Goal: Check status: Check status

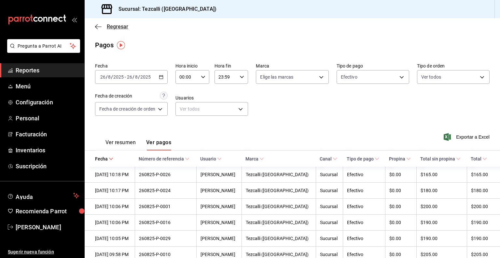
click at [119, 28] on span "Regresar" at bounding box center [117, 26] width 21 height 6
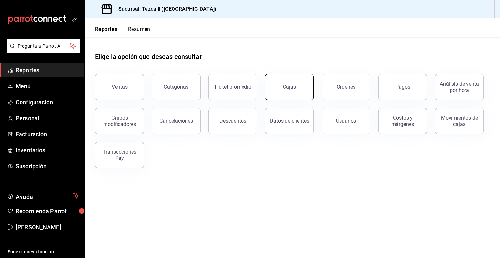
click at [284, 90] on button "Cajas" at bounding box center [289, 87] width 49 height 26
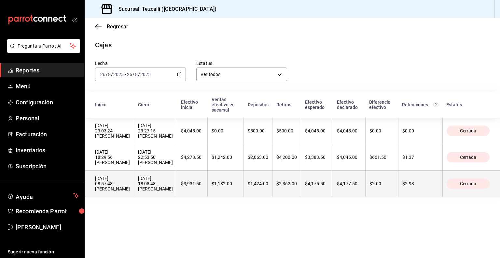
click at [130, 191] on div "[DATE] 08:57:48 [PERSON_NAME]" at bounding box center [112, 183] width 35 height 16
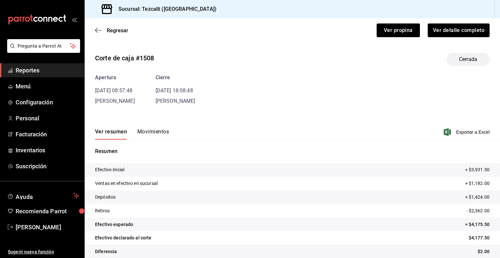
click at [148, 129] on button "Movimientos" at bounding box center [153, 133] width 32 height 11
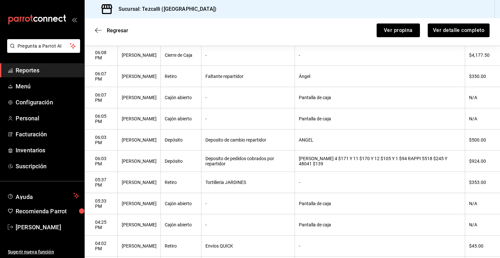
scroll to position [124, 0]
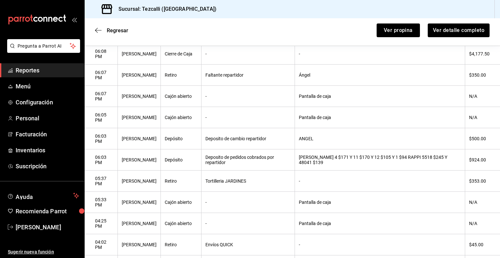
click at [348, 187] on th "-" at bounding box center [380, 180] width 170 height 21
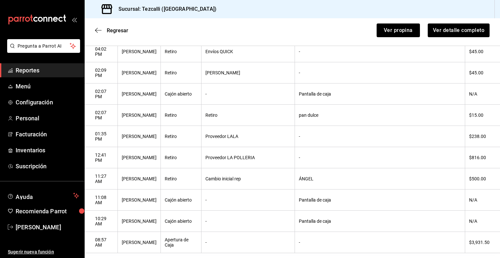
scroll to position [336, 0]
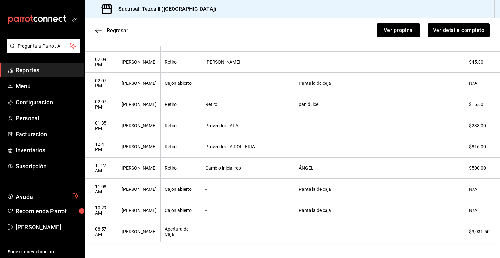
click at [258, 172] on th "Cambio inicial rep" at bounding box center [247, 167] width 93 height 21
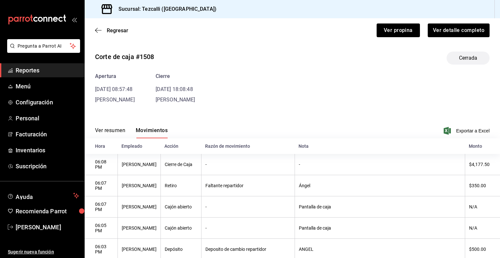
scroll to position [0, 0]
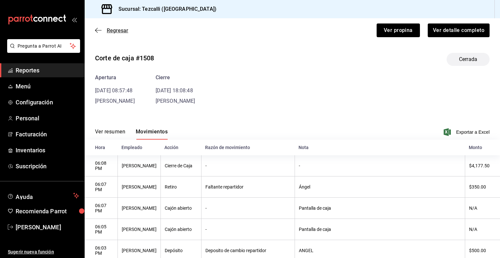
click at [114, 33] on span "Regresar" at bounding box center [117, 30] width 21 height 6
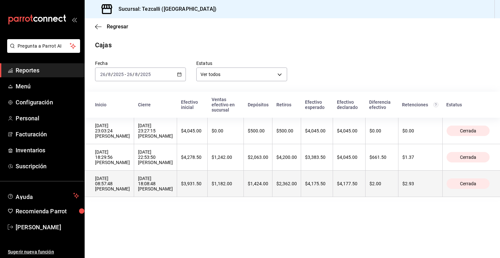
click at [173, 189] on div "[DATE] 18:08:48 [PERSON_NAME]" at bounding box center [155, 183] width 35 height 16
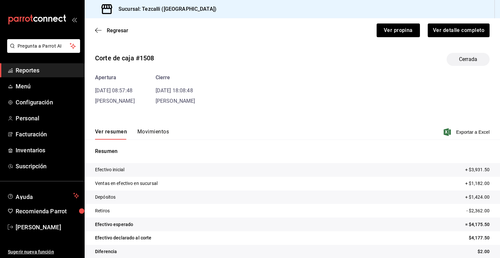
scroll to position [8, 0]
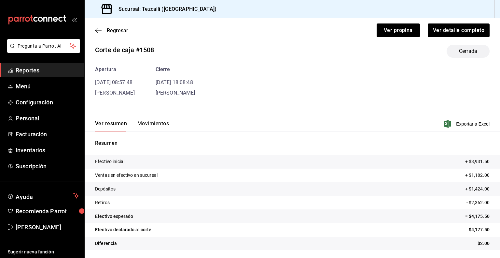
drag, startPoint x: 145, startPoint y: 117, endPoint x: 145, endPoint y: 121, distance: 3.9
click at [145, 121] on div "Ver resumen Movimientos Exportar a Excel" at bounding box center [292, 121] width 415 height 19
click at [145, 121] on button "Movimientos" at bounding box center [153, 125] width 32 height 11
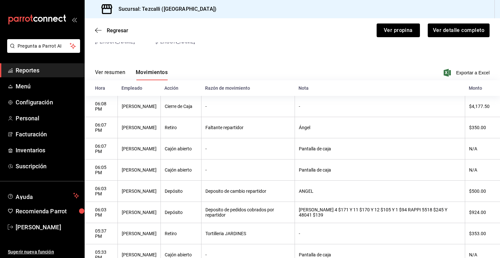
scroll to position [35, 0]
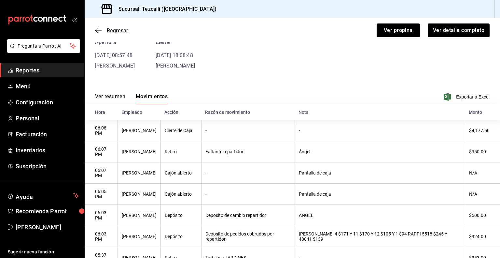
click at [112, 31] on span "Regresar" at bounding box center [117, 30] width 21 height 6
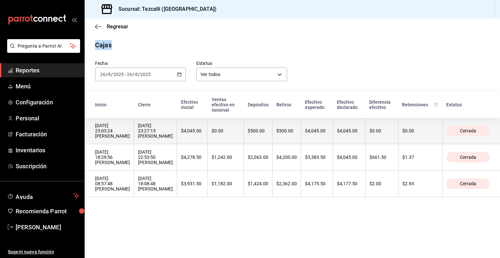
click at [227, 135] on main "Regresar Cajas Fecha [DATE] [DATE] - [DATE] [DATE] Estatus Ver todos ALL Inicio…" at bounding box center [292, 137] width 415 height 239
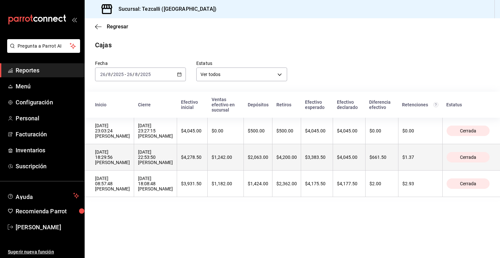
click at [177, 154] on th "[DATE] 22:53:50 [PERSON_NAME]" at bounding box center [155, 157] width 43 height 26
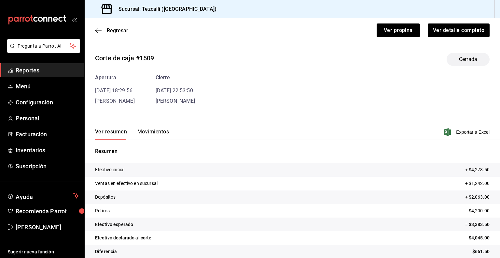
click at [157, 130] on button "Movimientos" at bounding box center [153, 133] width 32 height 11
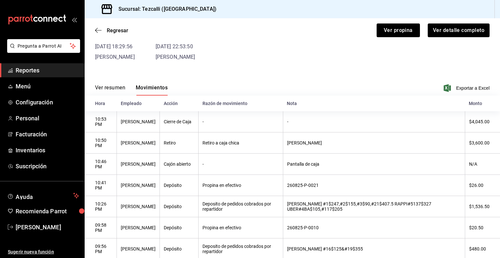
scroll to position [43, 0]
